Goal: Navigation & Orientation: Go to known website

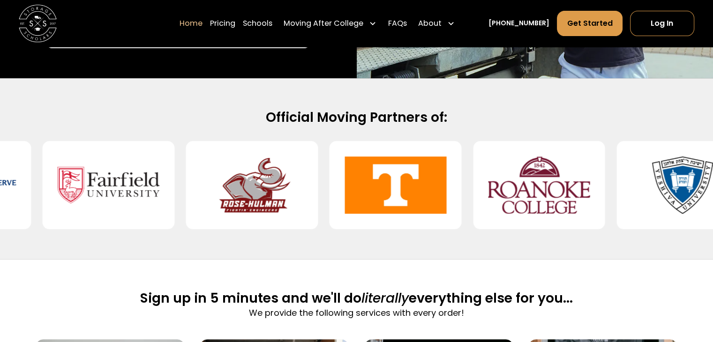
scroll to position [367, 0]
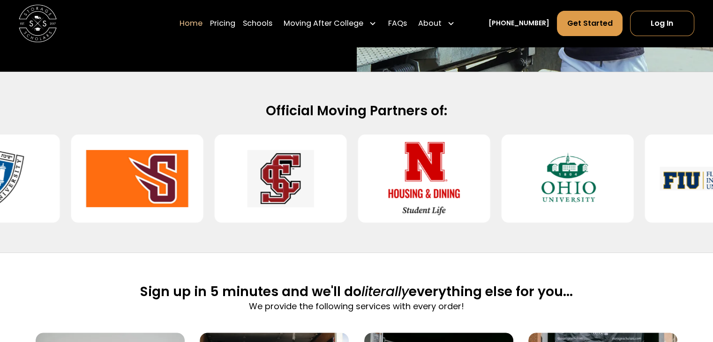
click at [453, 173] on img at bounding box center [424, 178] width 102 height 73
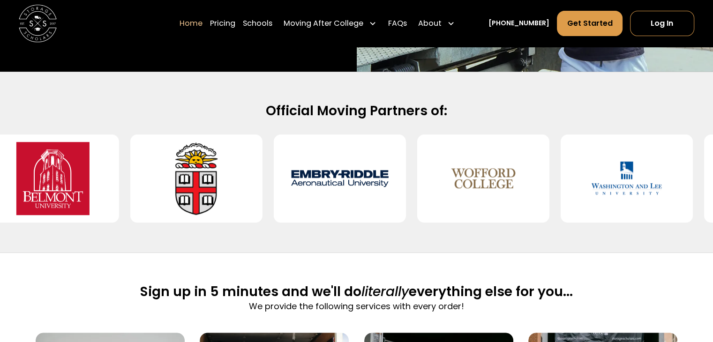
click at [190, 171] on img at bounding box center [196, 178] width 102 height 73
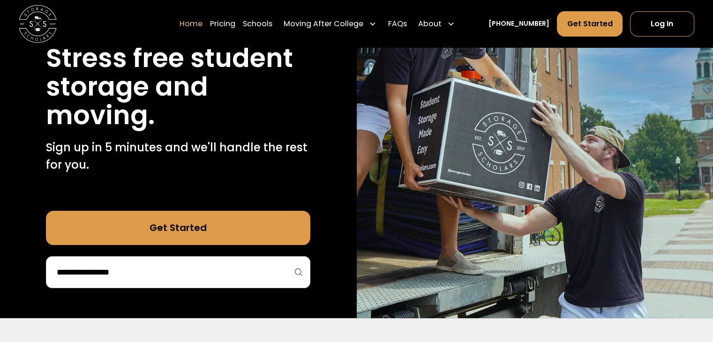
scroll to position [122, 0]
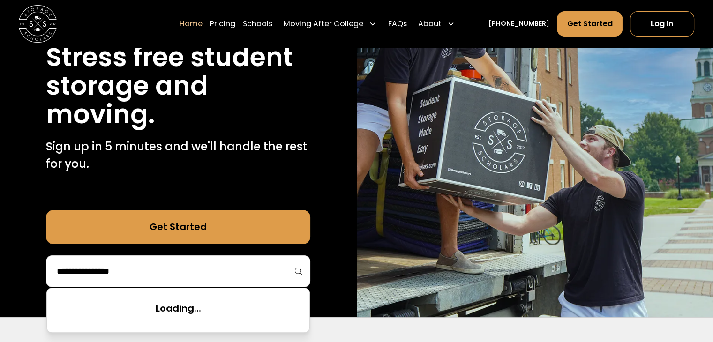
click at [141, 267] on input "search" at bounding box center [178, 271] width 245 height 16
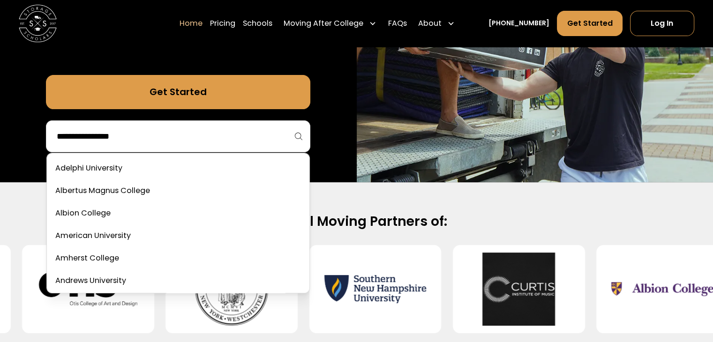
scroll to position [258, 0]
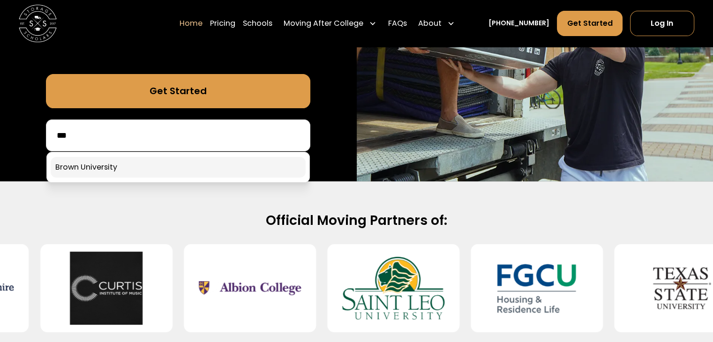
type input "***"
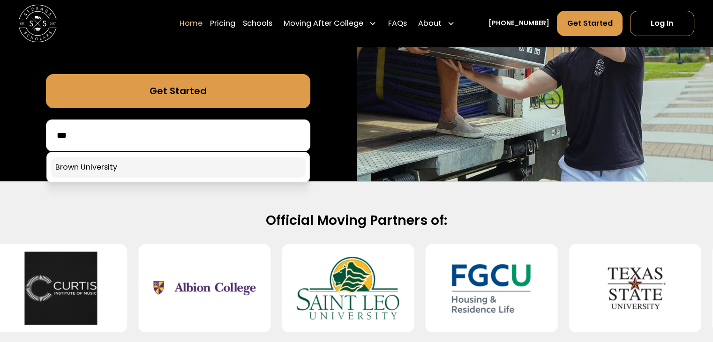
click at [228, 162] on div "40,000 moves since [DATE] Stress free student storage and moving. Sign up in 5 …" at bounding box center [178, 1] width 357 height 362
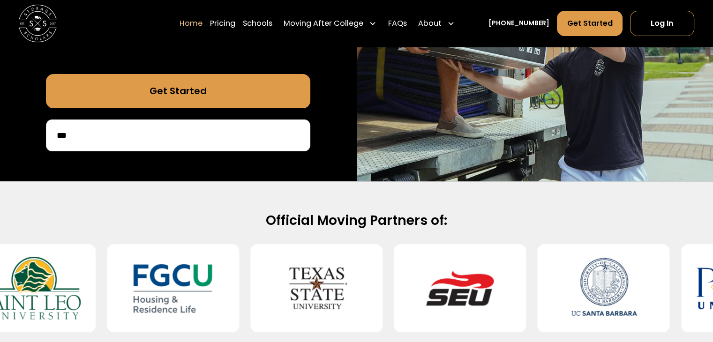
click at [192, 134] on input "***" at bounding box center [178, 135] width 245 height 16
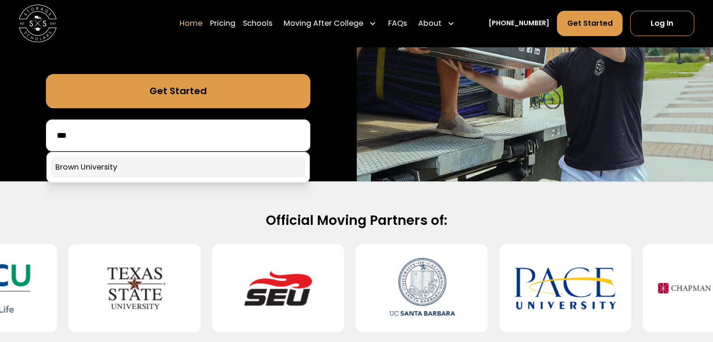
click at [123, 162] on div "40,000 moves since [DATE] Stress free student storage and moving. Sign up in 5 …" at bounding box center [178, 1] width 357 height 362
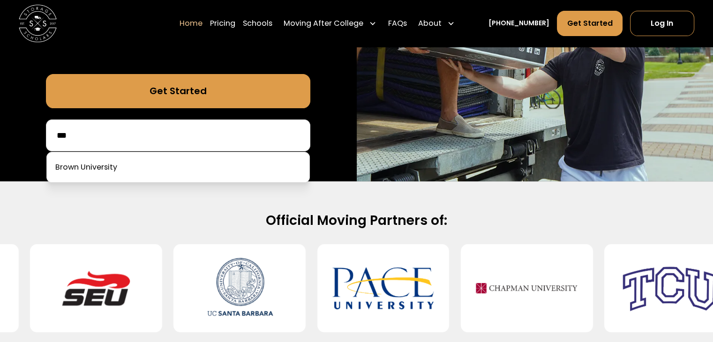
click at [126, 134] on input "***" at bounding box center [178, 135] width 245 height 16
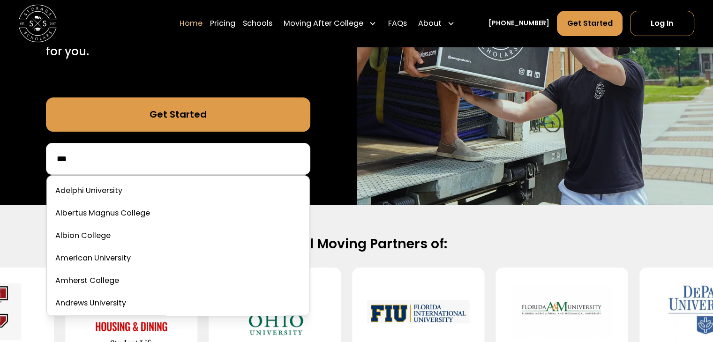
scroll to position [255, 0]
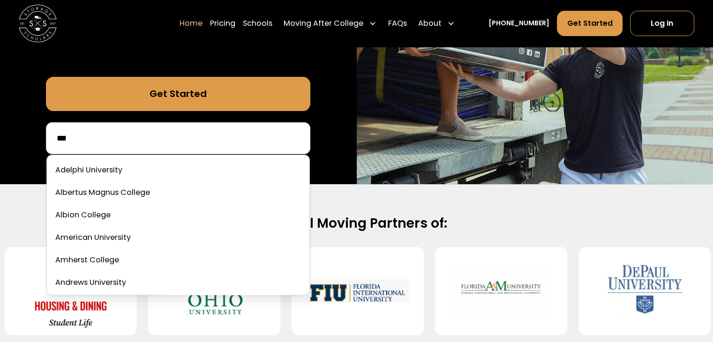
click at [435, 220] on h2 "Official Moving Partners of:" at bounding box center [356, 223] width 604 height 17
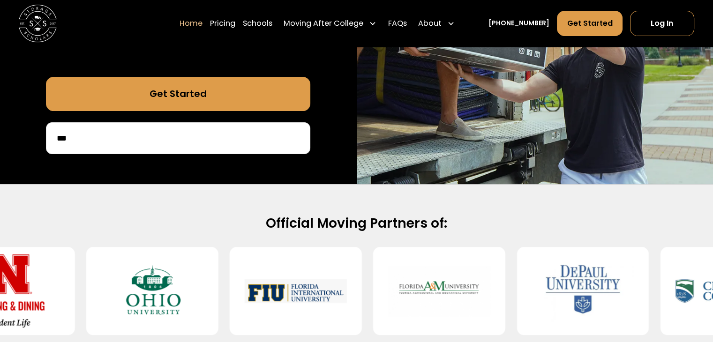
scroll to position [289, 0]
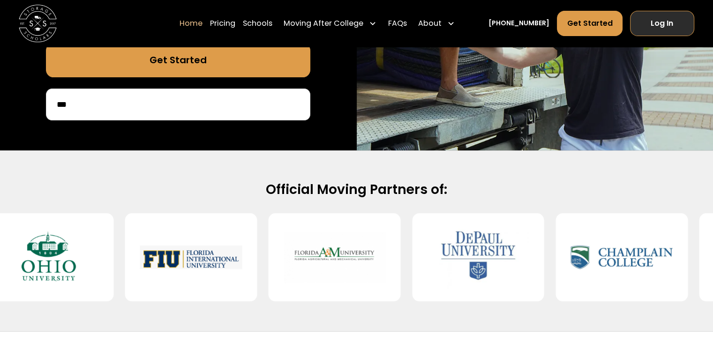
click at [649, 30] on link "Log In" at bounding box center [662, 23] width 64 height 25
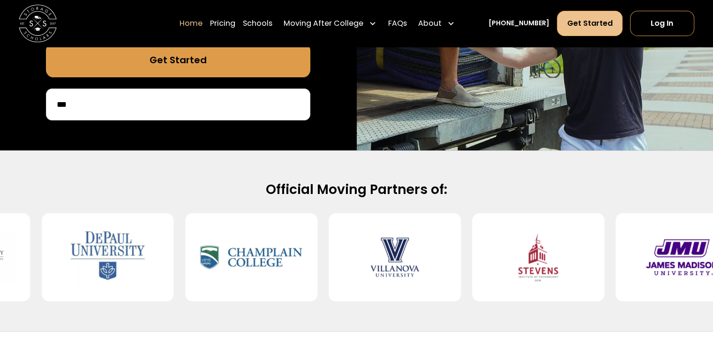
click at [574, 20] on link "Get Started" at bounding box center [589, 23] width 65 height 25
